Goal: Connect with others: Connect with others

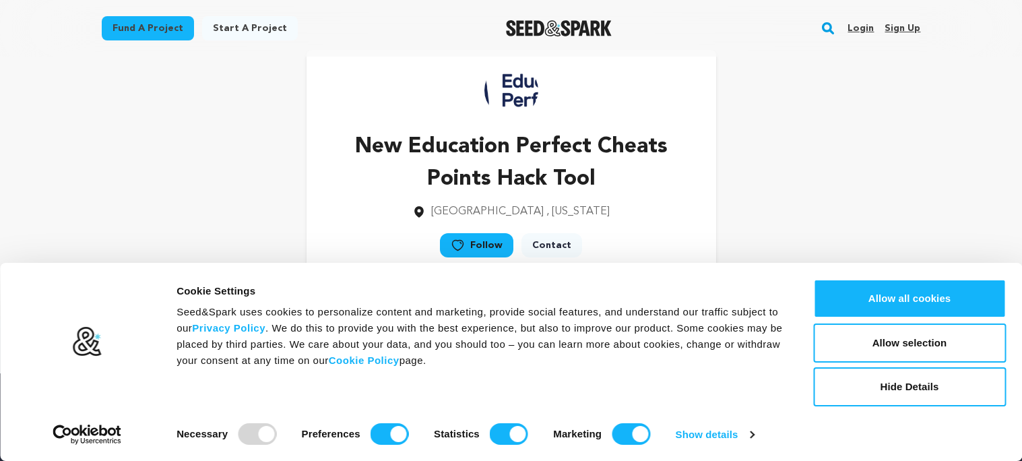
scroll to position [55, 0]
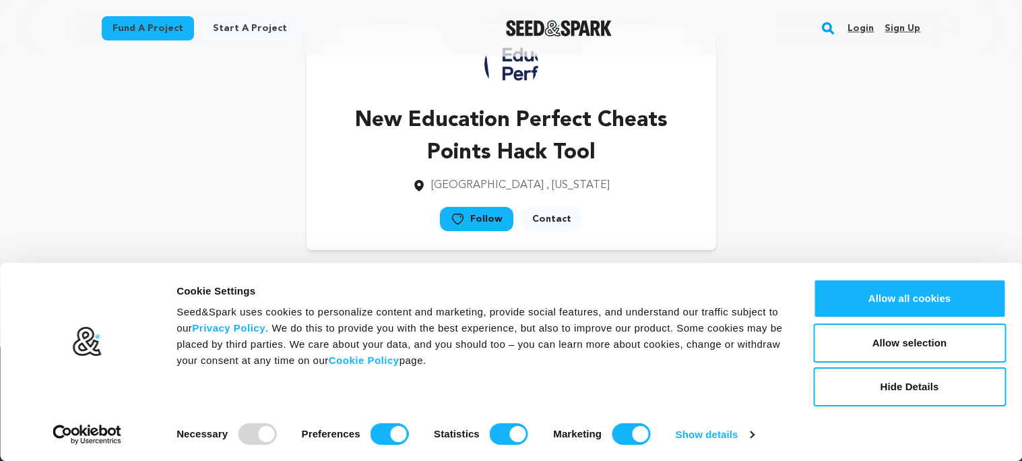
click at [484, 216] on link "Follow" at bounding box center [476, 219] width 73 height 24
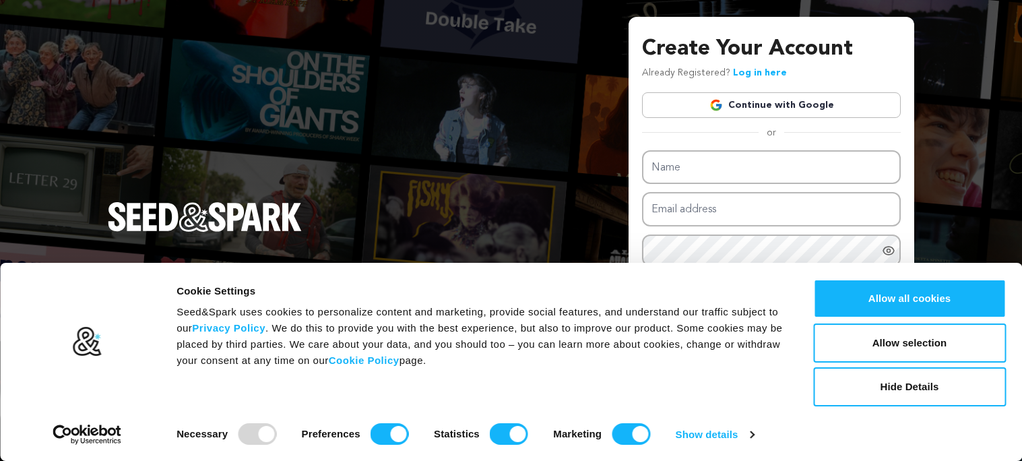
click at [770, 110] on link "Continue with Google" at bounding box center [771, 105] width 259 height 26
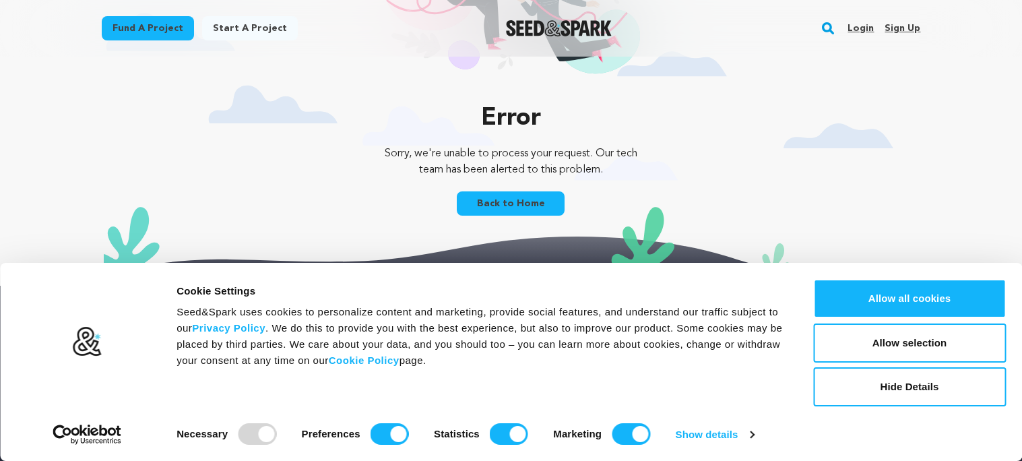
scroll to position [146, 0]
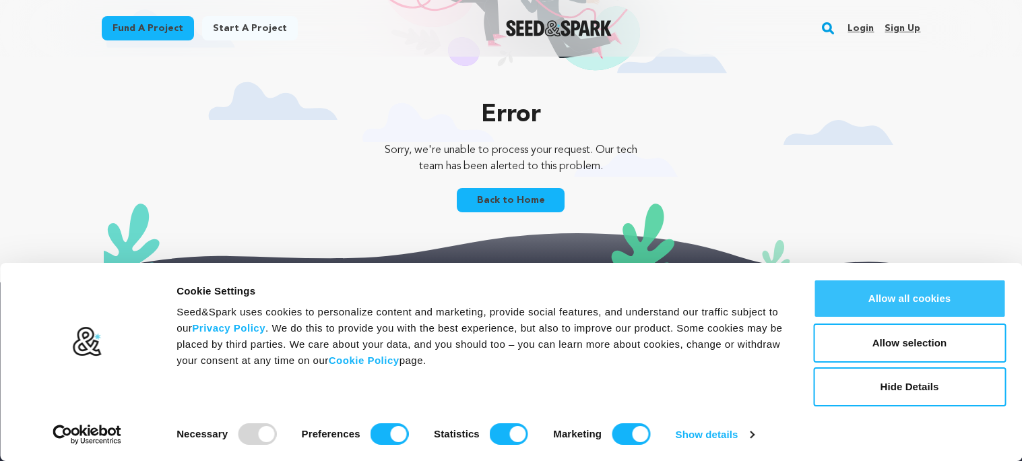
click at [877, 298] on button "Allow all cookies" at bounding box center [909, 298] width 193 height 39
